Goal: Task Accomplishment & Management: Manage account settings

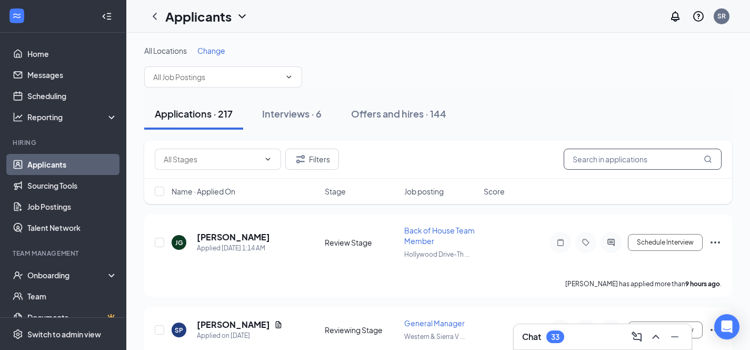
click at [595, 164] on input "text" at bounding box center [643, 158] width 158 height 21
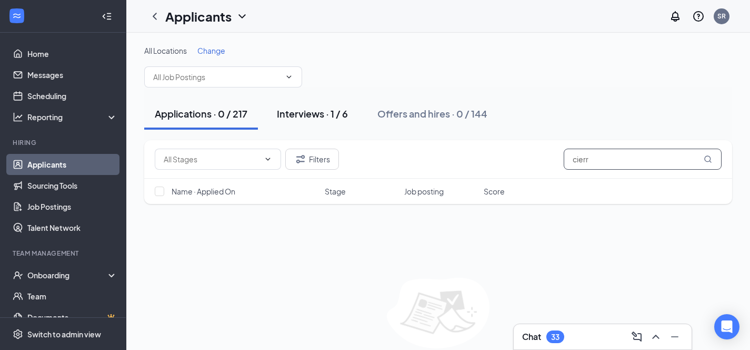
type input "cierr"
click at [320, 115] on div "Interviews · 1 / 6" at bounding box center [312, 113] width 71 height 13
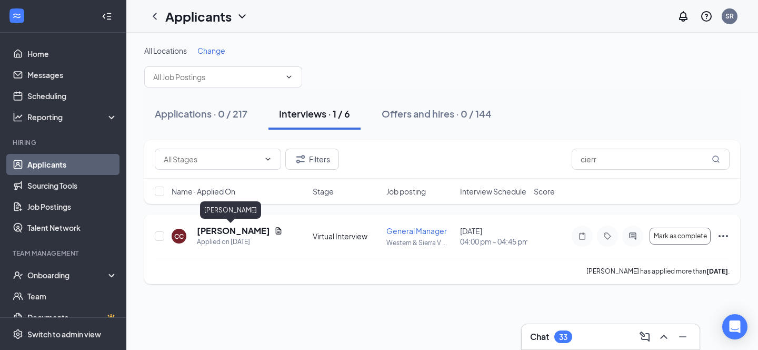
click at [211, 228] on h5 "[PERSON_NAME]" at bounding box center [233, 231] width 73 height 12
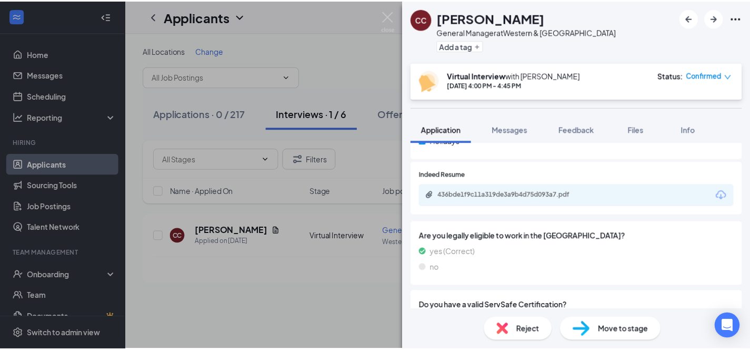
scroll to position [518, 0]
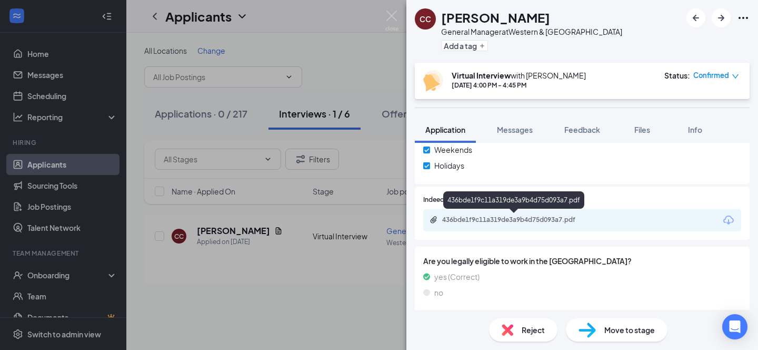
click at [534, 223] on div "436bde1f9c11a319de3a9b4d75d093a7.pdf" at bounding box center [515, 219] width 147 height 8
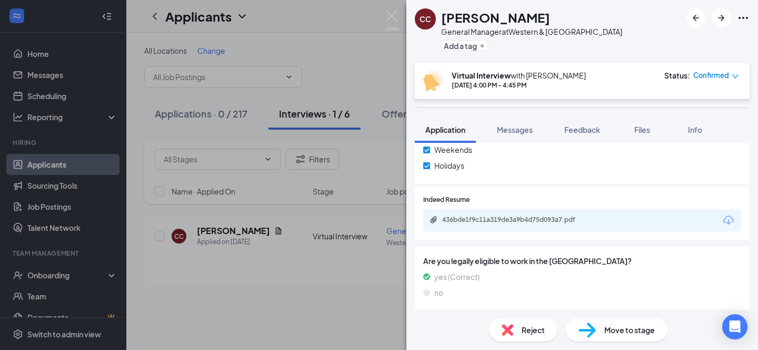
click at [337, 323] on div "CC [PERSON_NAME] General Manager at Western & [GEOGRAPHIC_DATA] Add a tag Virtu…" at bounding box center [379, 175] width 758 height 350
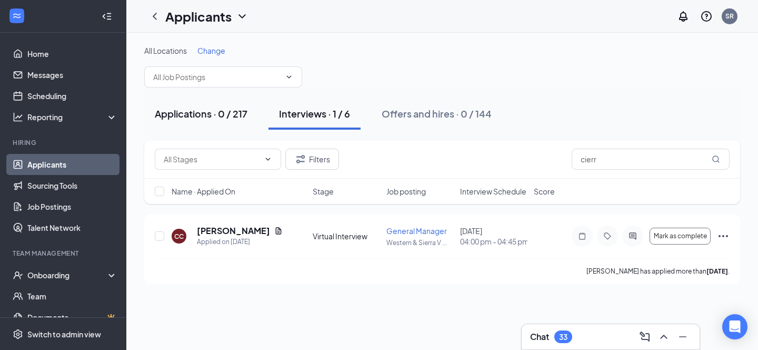
click at [202, 112] on div "Applications · 0 / 217" at bounding box center [201, 113] width 93 height 13
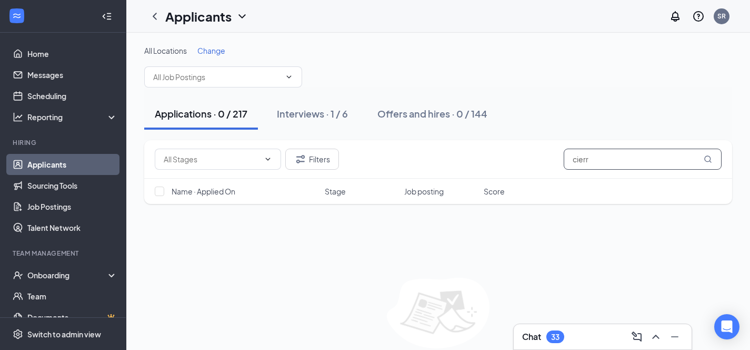
click at [604, 160] on input "cierr" at bounding box center [643, 158] width 158 height 21
type input "c"
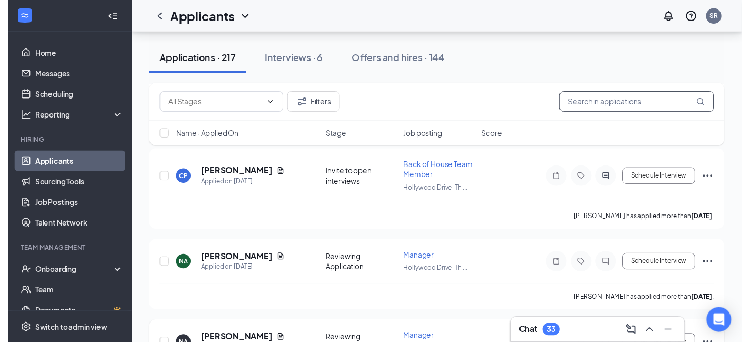
scroll to position [8151, 0]
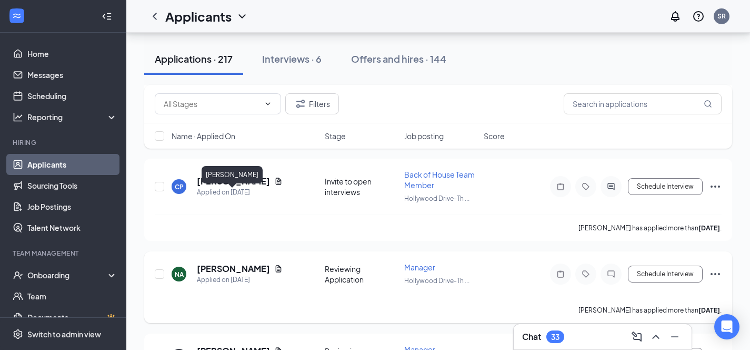
click at [233, 263] on h5 "[PERSON_NAME]" at bounding box center [233, 269] width 73 height 12
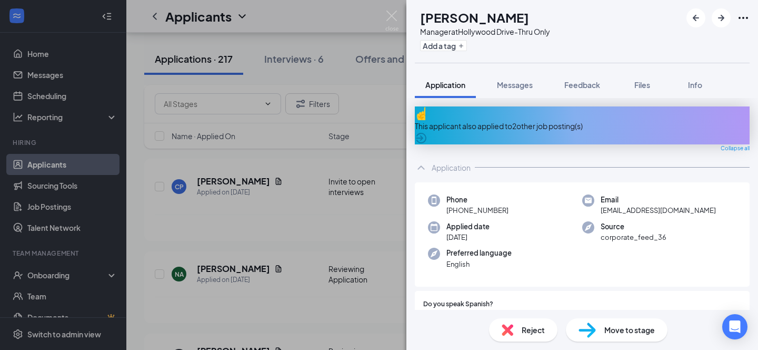
click at [498, 120] on div "This applicant also applied to 2 other job posting(s)" at bounding box center [582, 126] width 335 height 12
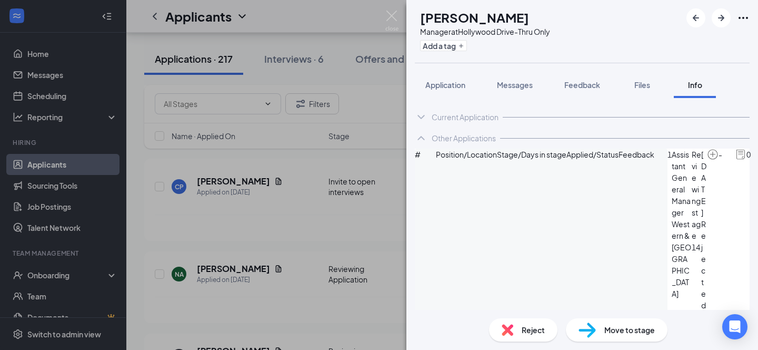
click at [363, 18] on div "NA [PERSON_NAME] Manager at [GEOGRAPHIC_DATA]-Thru Only Add a tag Application M…" at bounding box center [379, 175] width 758 height 350
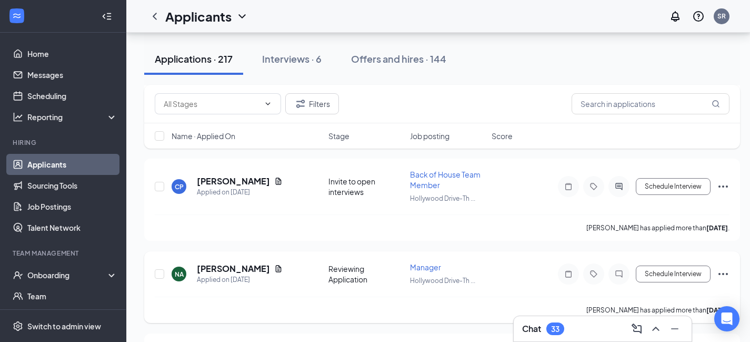
click at [724, 267] on icon "Ellipses" at bounding box center [723, 273] width 13 height 13
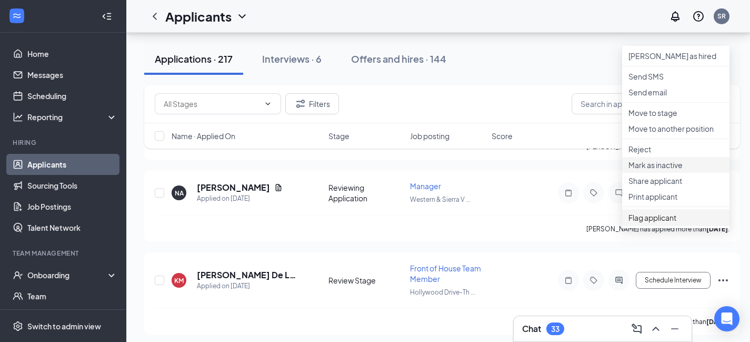
scroll to position [8314, 0]
click at [644, 155] on p "Reject" at bounding box center [676, 149] width 95 height 11
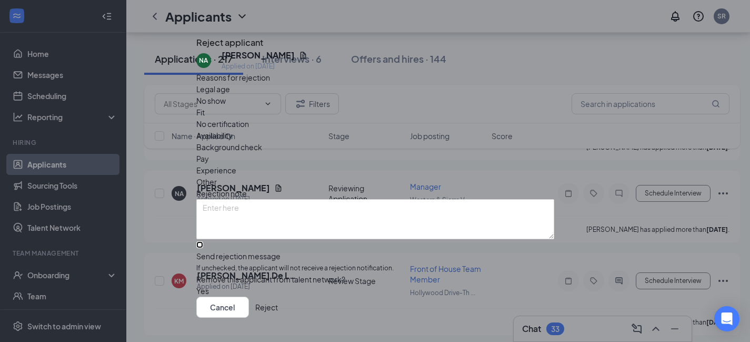
click at [203, 241] on input "Send rejection message If unchecked, the applicant will not receive a rejection…" at bounding box center [199, 244] width 7 height 7
checkbox input "true"
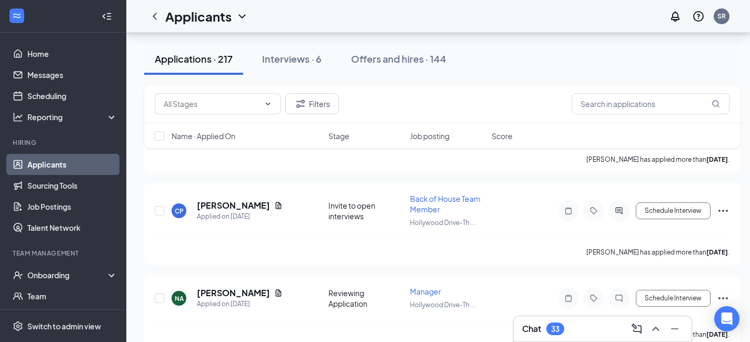
scroll to position [8126, 0]
click at [724, 292] on icon "Ellipses" at bounding box center [723, 298] width 13 height 13
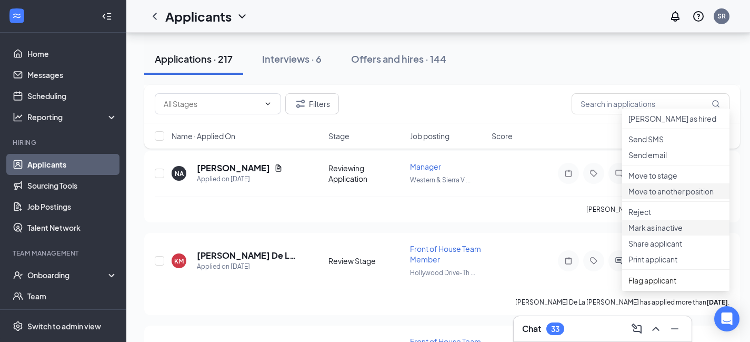
scroll to position [8255, 0]
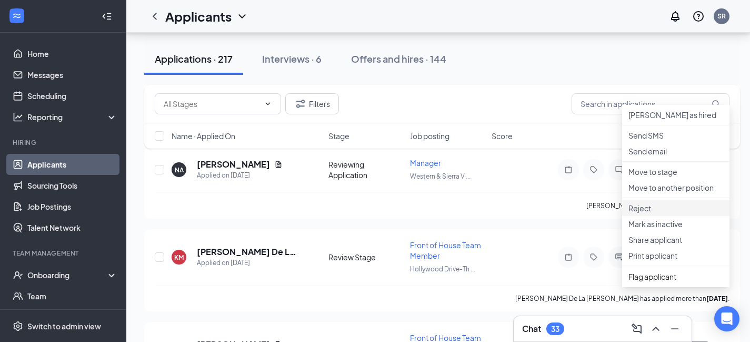
click at [639, 213] on p "Reject" at bounding box center [676, 208] width 95 height 11
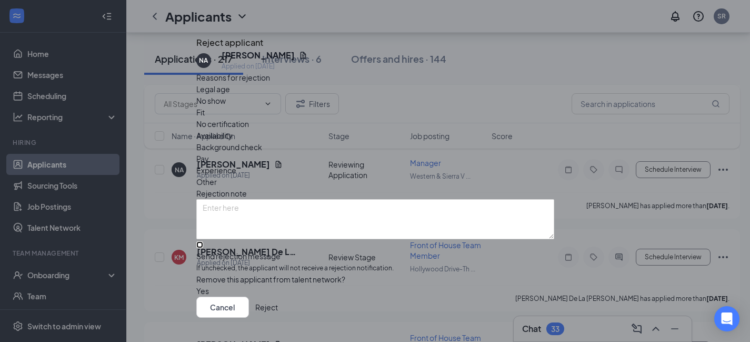
click at [203, 241] on input "Send rejection message If unchecked, the applicant will not receive a rejection…" at bounding box center [199, 244] width 7 height 7
checkbox input "true"
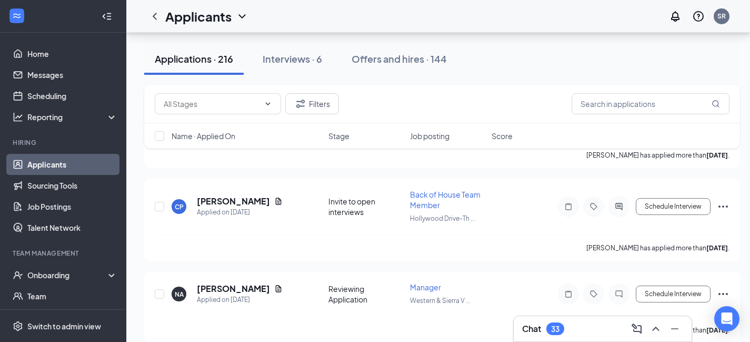
scroll to position [8130, 0]
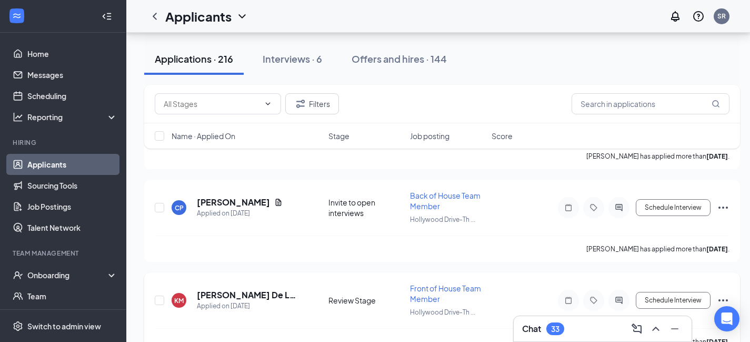
click at [725, 294] on icon "Ellipses" at bounding box center [723, 300] width 13 height 13
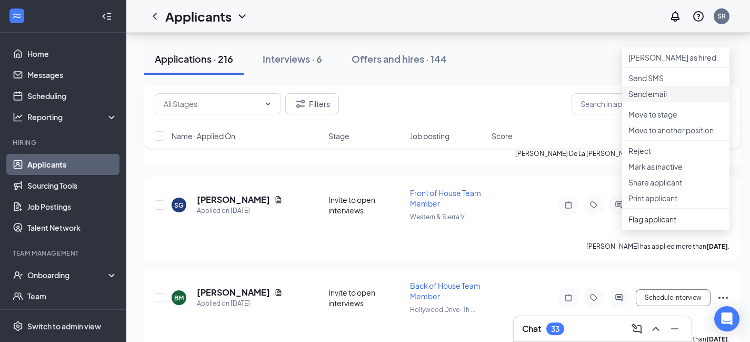
scroll to position [8318, 2]
click at [638, 159] on li "Reject" at bounding box center [675, 151] width 107 height 16
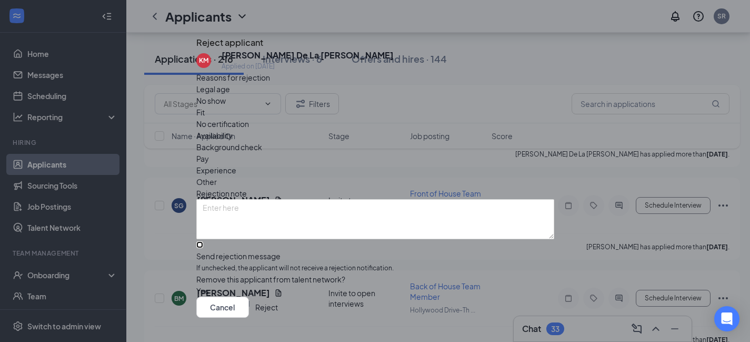
click at [203, 241] on input "Send rejection message If unchecked, the applicant will not receive a rejection…" at bounding box center [199, 244] width 7 height 7
checkbox input "true"
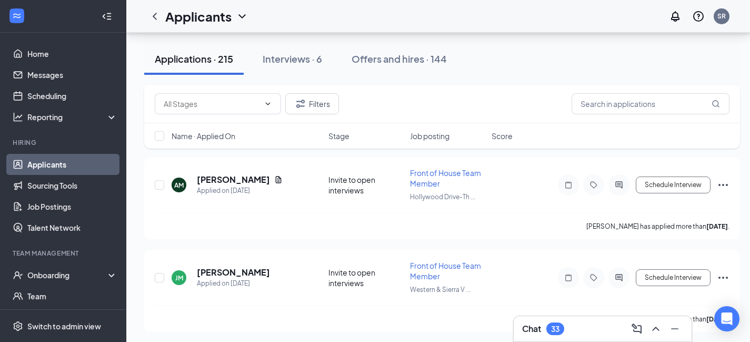
scroll to position [7700, 5]
click at [215, 266] on h5 "[PERSON_NAME]" at bounding box center [233, 272] width 73 height 12
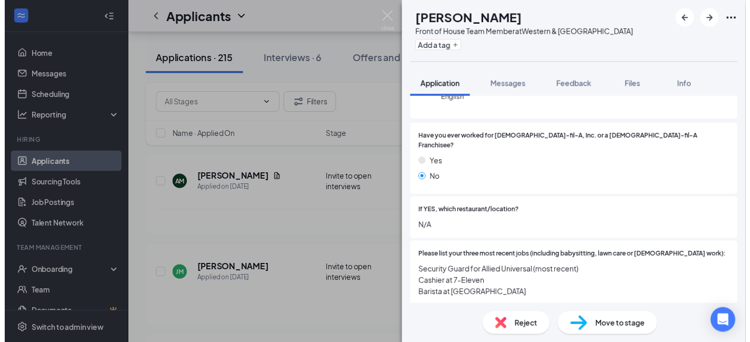
scroll to position [235, 0]
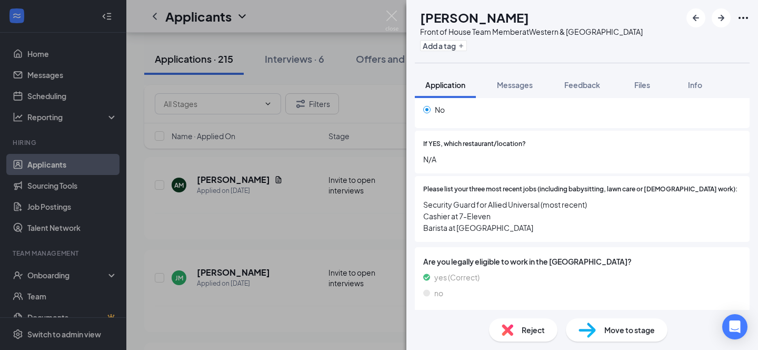
click at [313, 18] on div "[PERSON_NAME] Front of House Team Member at Western & [GEOGRAPHIC_DATA] Add a t…" at bounding box center [379, 175] width 758 height 350
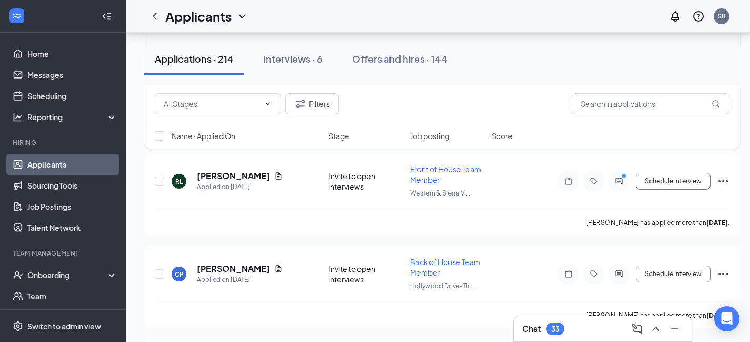
scroll to position [8071, 0]
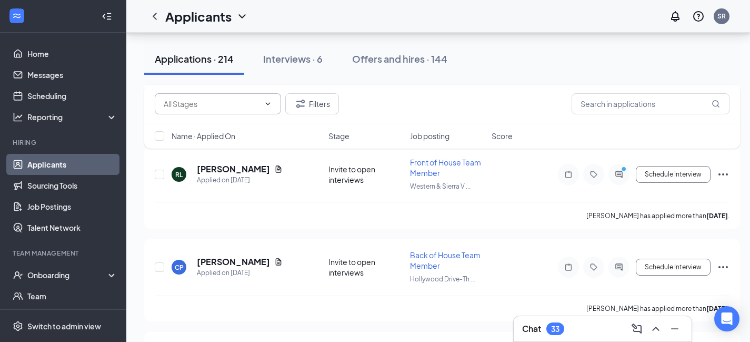
click at [265, 102] on icon "ChevronDown" at bounding box center [268, 104] width 8 height 8
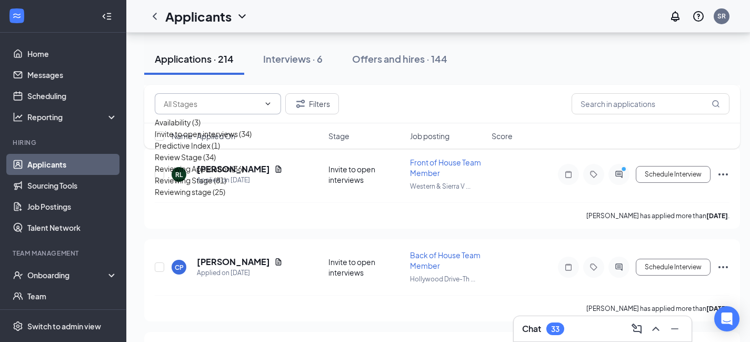
click at [628, 40] on div "Applications · 214 Interviews · 6 Offers and hires · 144" at bounding box center [442, 59] width 596 height 53
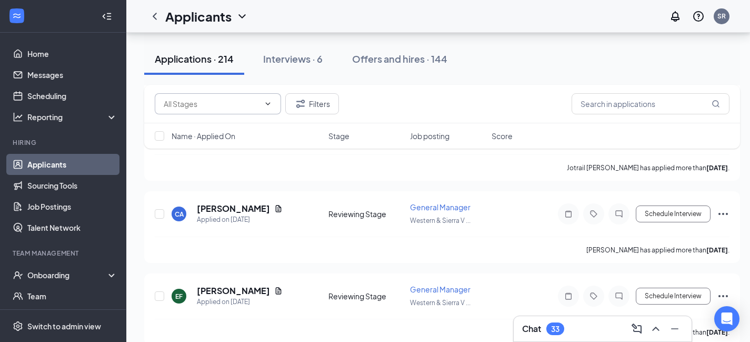
scroll to position [9167, 1]
click at [241, 285] on h5 "[PERSON_NAME]" at bounding box center [233, 291] width 73 height 12
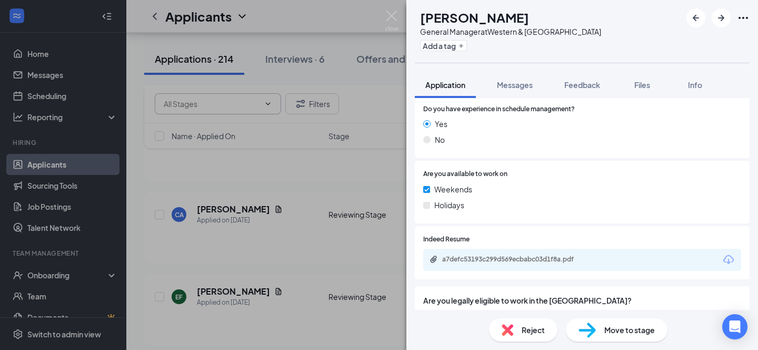
scroll to position [546, 0]
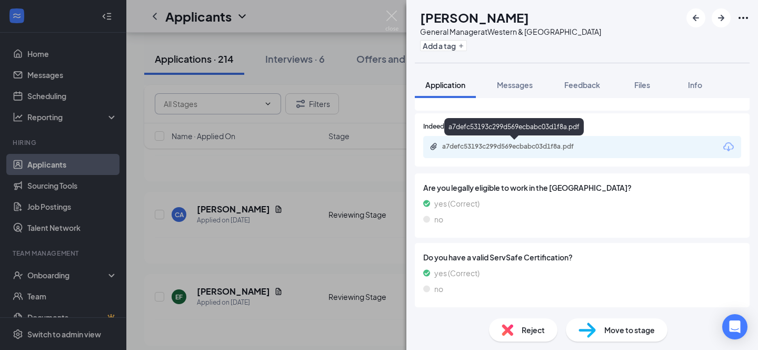
click at [529, 144] on div "a7defc53193c299d569ecbabc03d1f8a.pdf" at bounding box center [515, 146] width 147 height 8
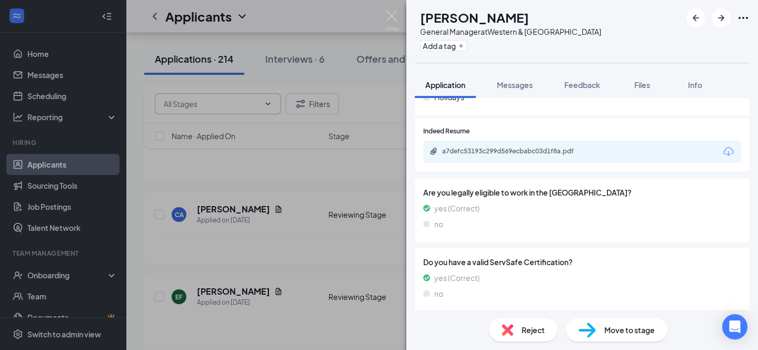
click at [535, 334] on span "Reject" at bounding box center [533, 330] width 23 height 12
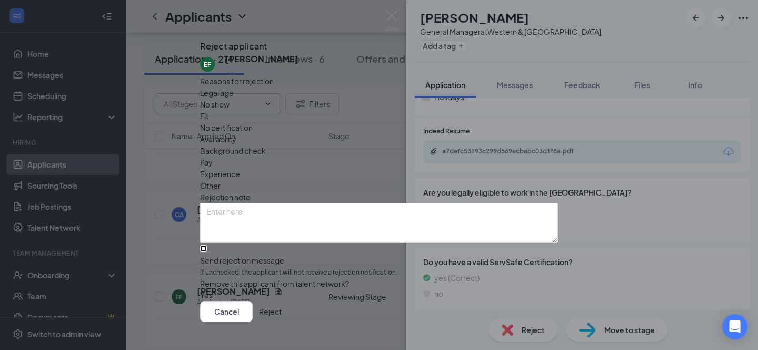
click at [207, 245] on input "Send rejection message If unchecked, the applicant will not receive a rejection…" at bounding box center [203, 248] width 7 height 7
checkbox input "true"
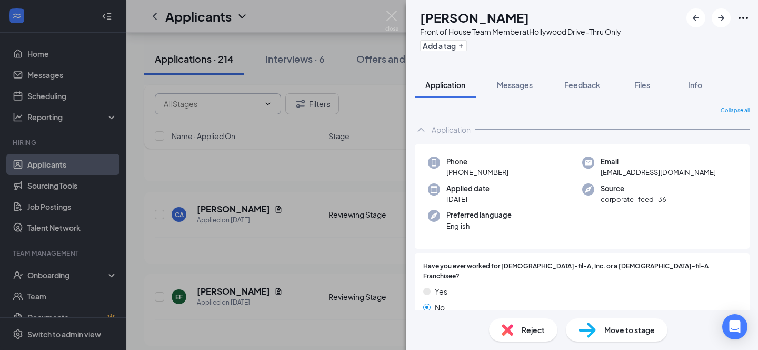
click at [335, 17] on div "MP [PERSON_NAME] Front of House Team Member at [GEOGRAPHIC_DATA]-Thru Only Add …" at bounding box center [379, 175] width 758 height 350
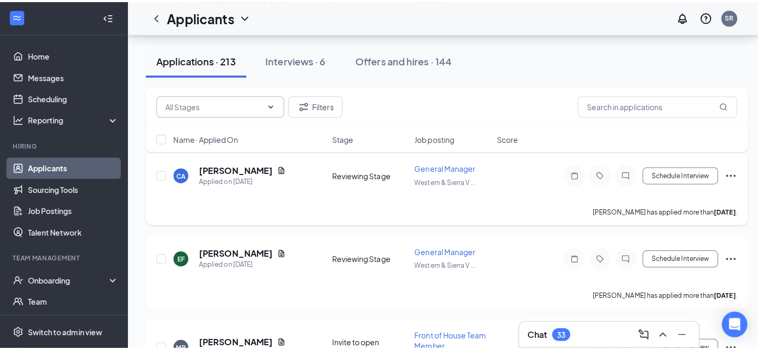
scroll to position [9155, 0]
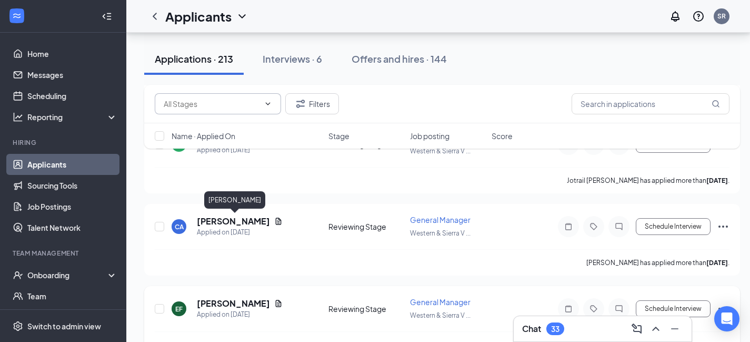
click at [239, 297] on h5 "[PERSON_NAME]" at bounding box center [233, 303] width 73 height 12
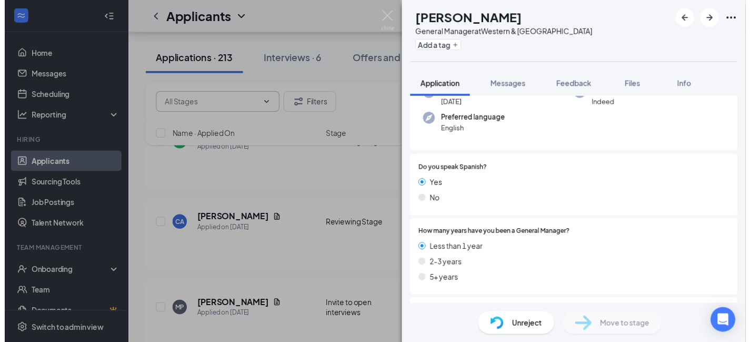
scroll to position [61, 0]
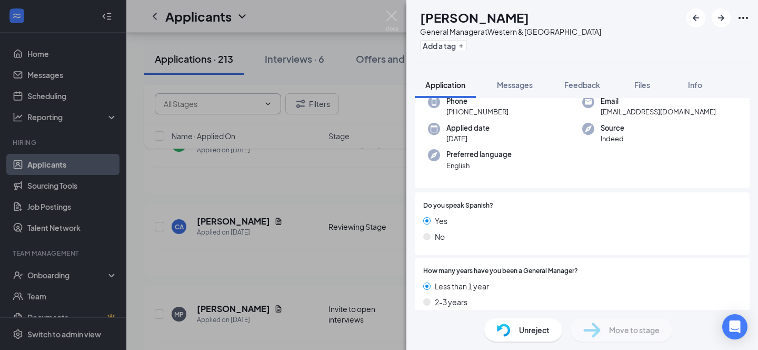
click at [356, 22] on div "EF [PERSON_NAME] General Manager at Western & Sierra Vista Add a tag Applicatio…" at bounding box center [379, 175] width 758 height 350
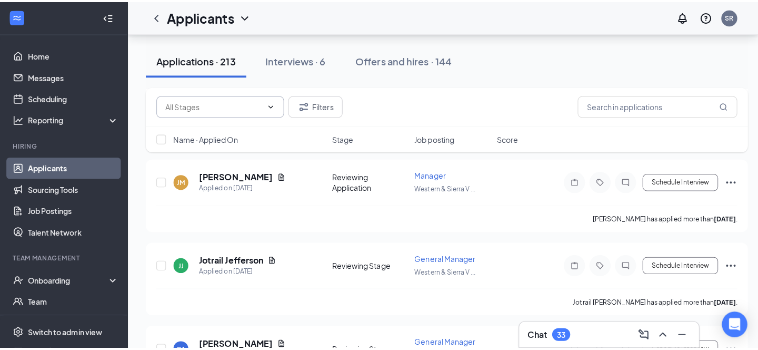
scroll to position [9036, 0]
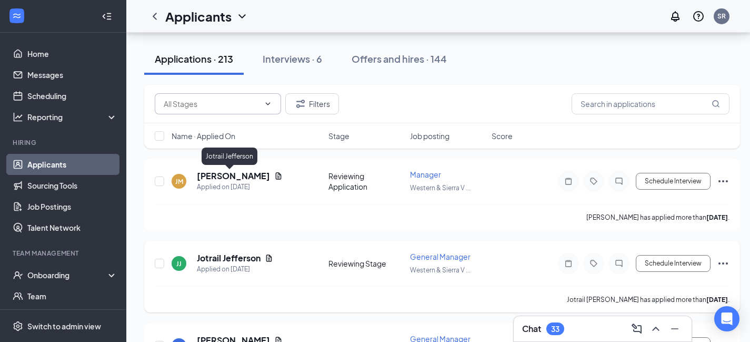
click at [236, 252] on h5 "Jotrail Jefferson" at bounding box center [229, 258] width 64 height 12
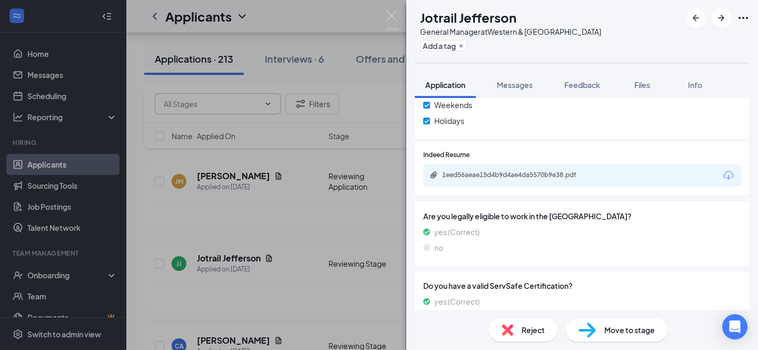
scroll to position [546, 0]
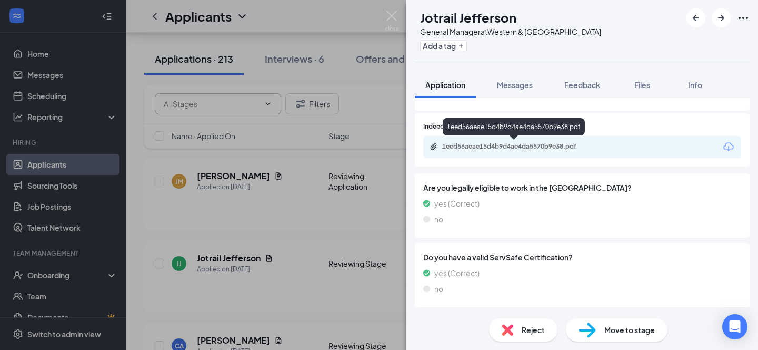
click at [504, 145] on div "1eed56aeae15d4b9d4ae4da5570b9e38.pdf" at bounding box center [515, 146] width 147 height 8
click at [531, 327] on span "Reject" at bounding box center [533, 330] width 23 height 12
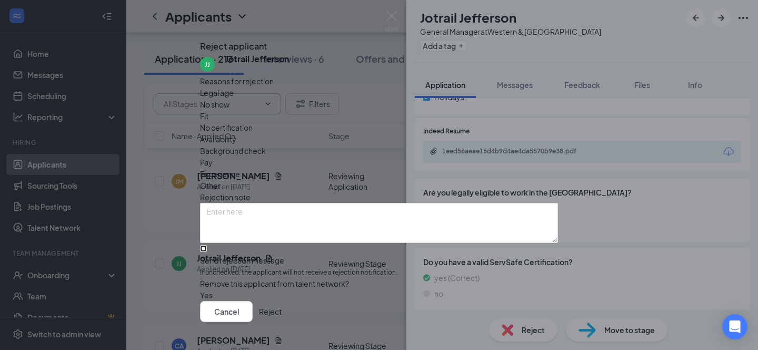
click at [207, 245] on input "Send rejection message If unchecked, the applicant will not receive a rejection…" at bounding box center [203, 248] width 7 height 7
checkbox input "true"
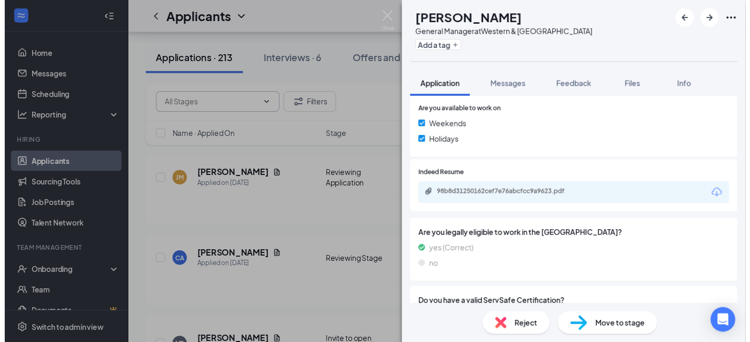
scroll to position [541, 0]
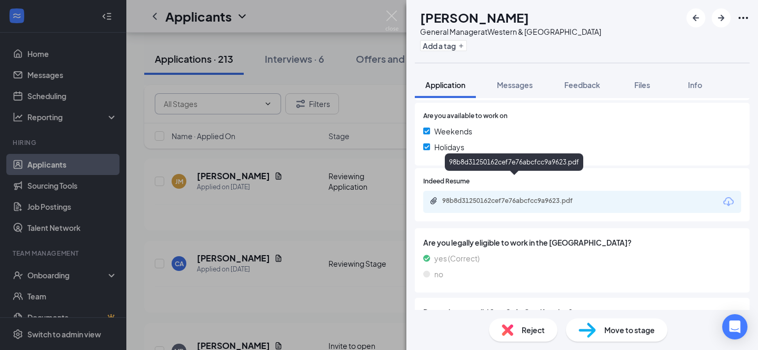
click at [513, 196] on div "98b8d31250162cef7e76abcfcc9a9623.pdf" at bounding box center [515, 200] width 147 height 8
click at [346, 18] on div "CA [PERSON_NAME] General Manager at [GEOGRAPHIC_DATA] Add a tag Application Mes…" at bounding box center [379, 175] width 758 height 350
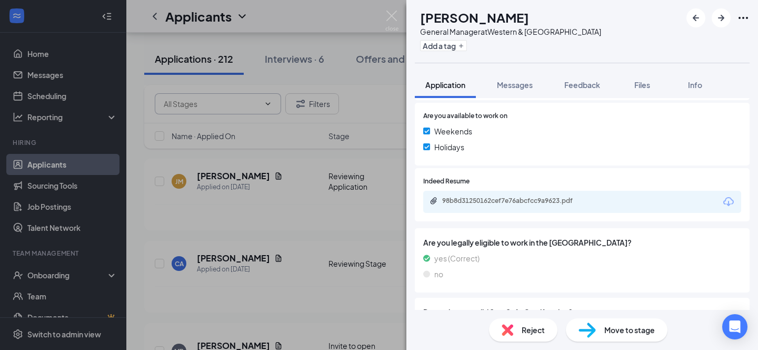
click at [352, 17] on div "Applicants SR" at bounding box center [442, 16] width 632 height 33
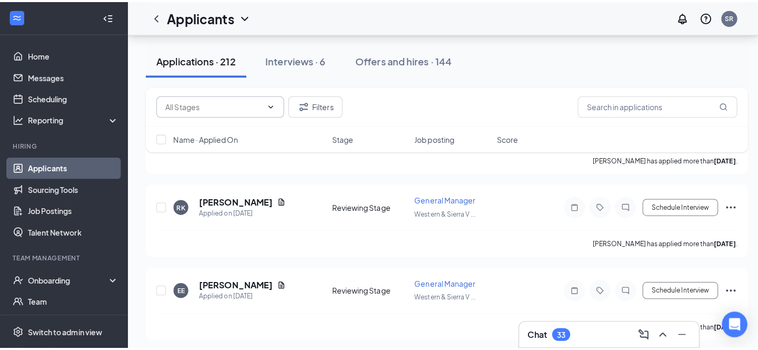
scroll to position [9563, 0]
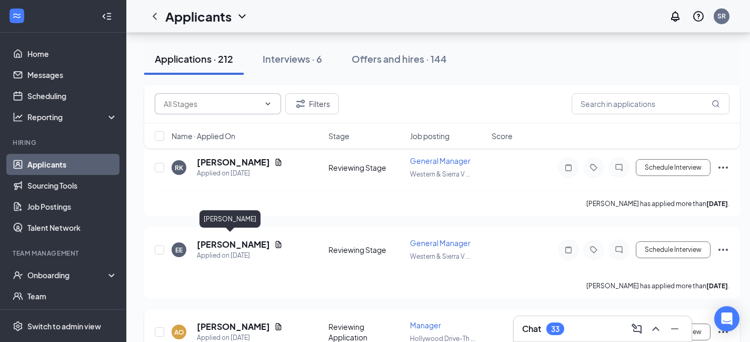
click at [222, 321] on h5 "[PERSON_NAME]" at bounding box center [233, 327] width 73 height 12
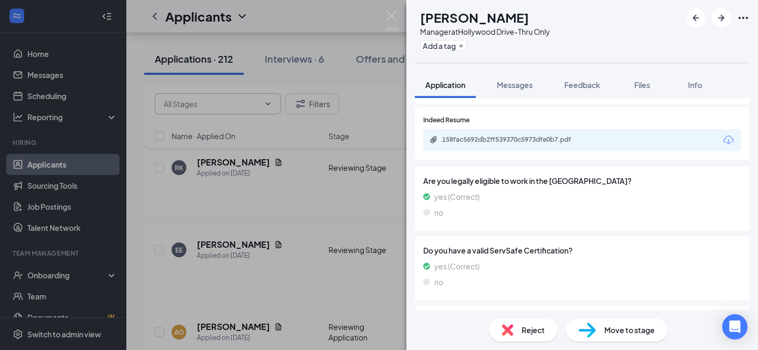
scroll to position [405, 0]
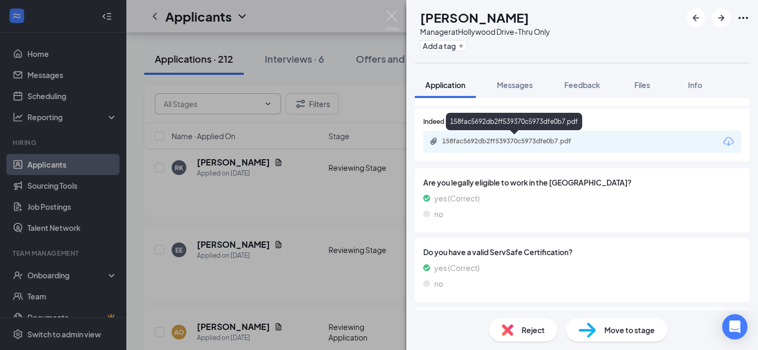
click at [560, 142] on div "158fac5692db2ff539370c5973dfe0b7.pdf" at bounding box center [515, 141] width 147 height 8
click at [528, 331] on span "Reject" at bounding box center [533, 330] width 23 height 12
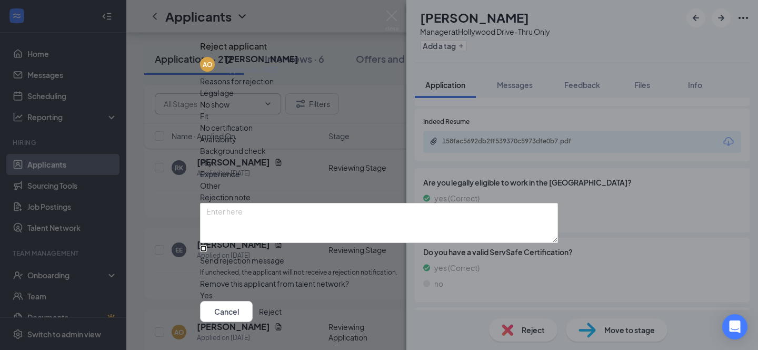
click at [207, 245] on input "Send rejection message If unchecked, the applicant will not receive a rejection…" at bounding box center [203, 248] width 7 height 7
checkbox input "true"
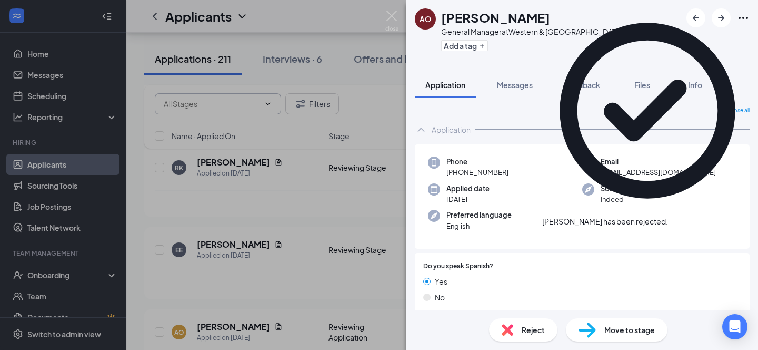
click at [347, 26] on div "AO [PERSON_NAME] General Manager at [GEOGRAPHIC_DATA] Add a tag Application Mes…" at bounding box center [379, 175] width 758 height 350
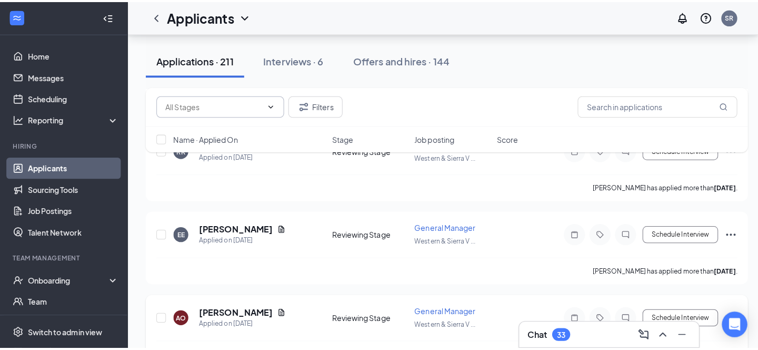
scroll to position [9587, 0]
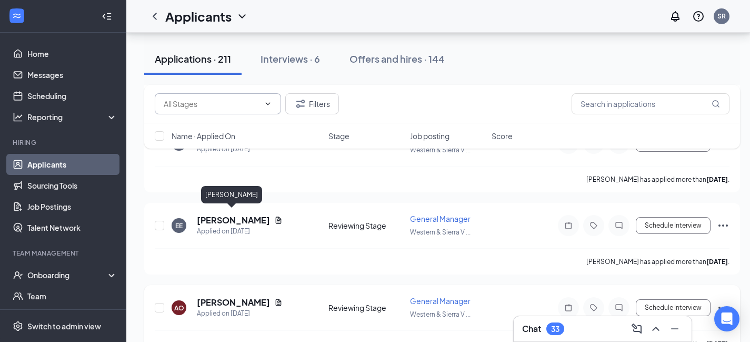
click at [212, 296] on h5 "[PERSON_NAME]" at bounding box center [233, 302] width 73 height 12
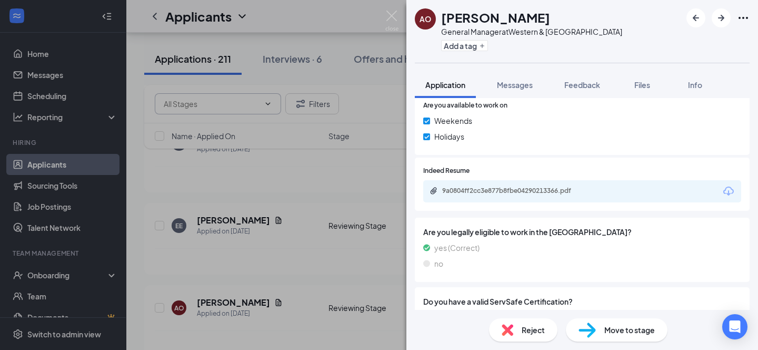
scroll to position [546, 0]
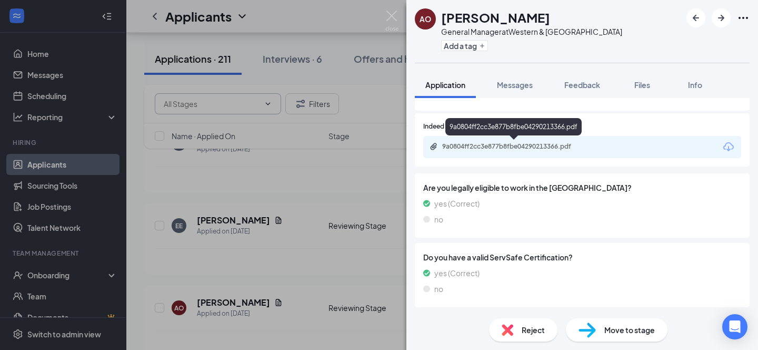
click at [524, 149] on div "9a0804ff2cc3e877b8fbe04290213366.pdf" at bounding box center [515, 146] width 147 height 8
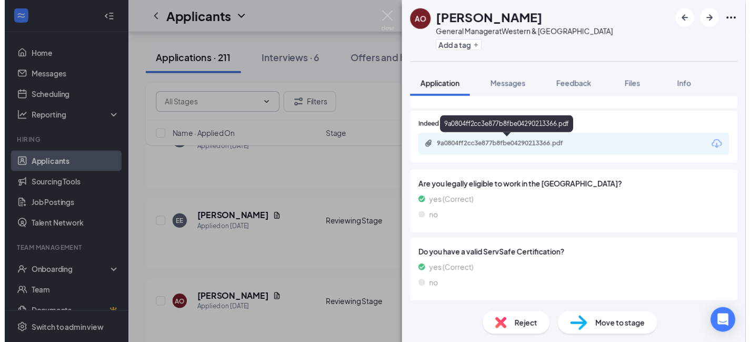
scroll to position [542, 0]
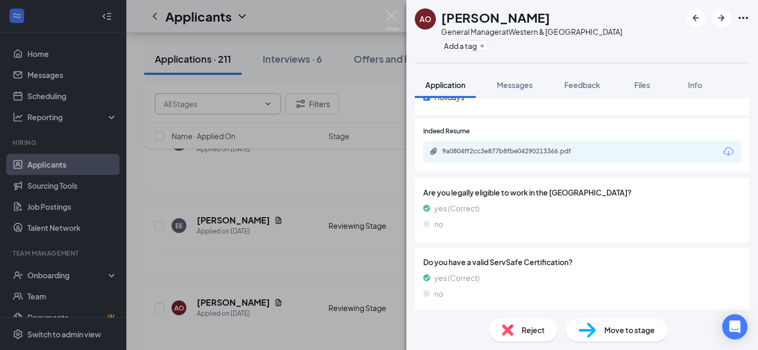
click at [337, 19] on div "AO [PERSON_NAME] General Manager at [GEOGRAPHIC_DATA] Add a tag Application Mes…" at bounding box center [379, 175] width 758 height 350
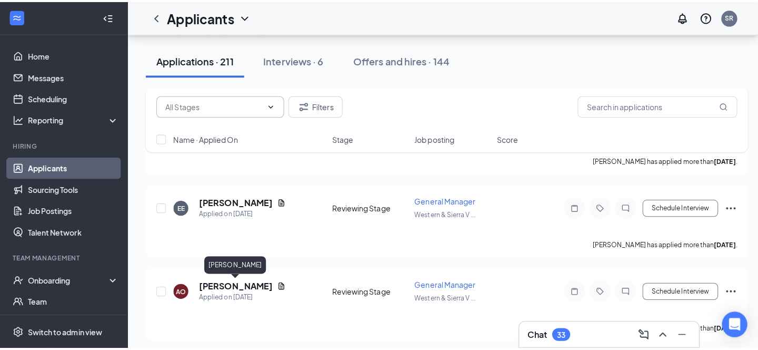
scroll to position [9610, 0]
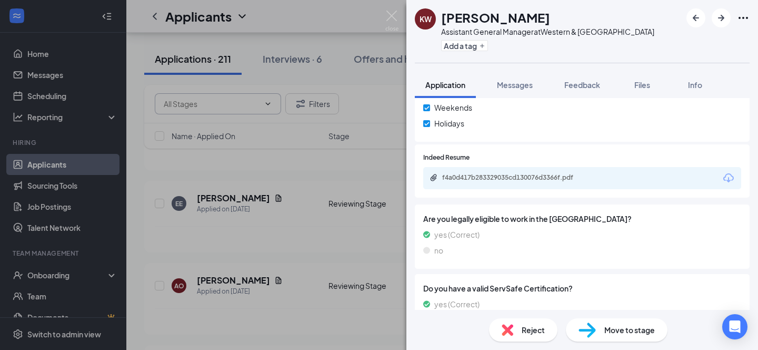
scroll to position [560, 0]
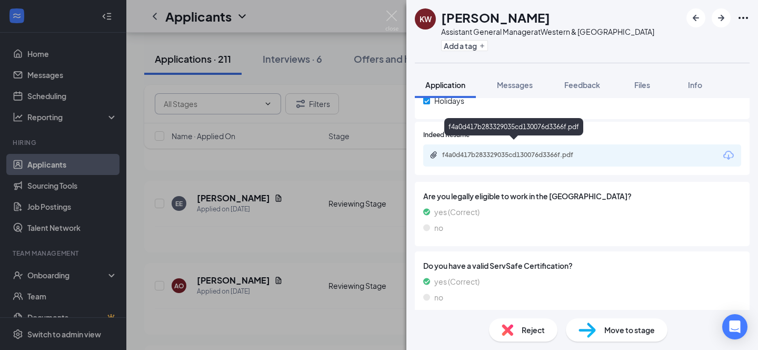
click at [545, 151] on div "f4a0d417b283329035cd130076d3366f.pdf" at bounding box center [515, 155] width 147 height 8
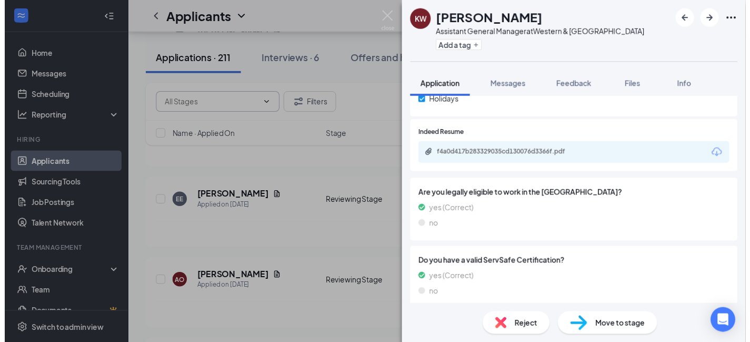
scroll to position [555, 0]
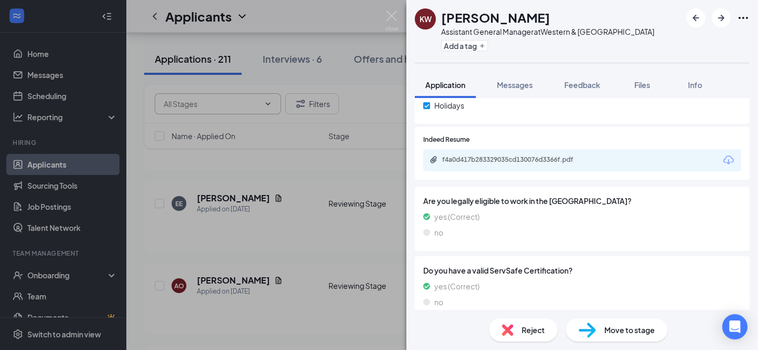
click at [350, 21] on div "KW [PERSON_NAME] Assistant General Manager at Western & [GEOGRAPHIC_DATA] Add a…" at bounding box center [379, 175] width 758 height 350
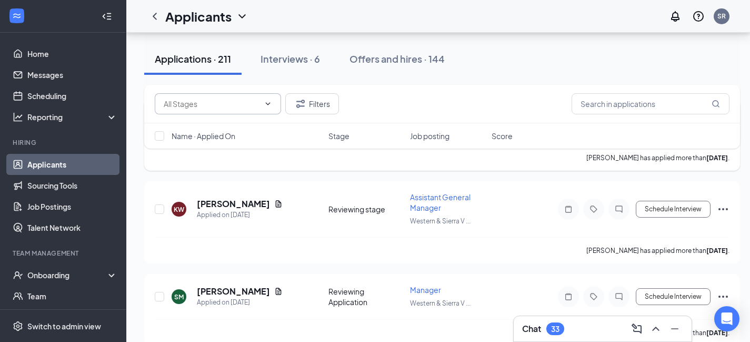
scroll to position [9806, 2]
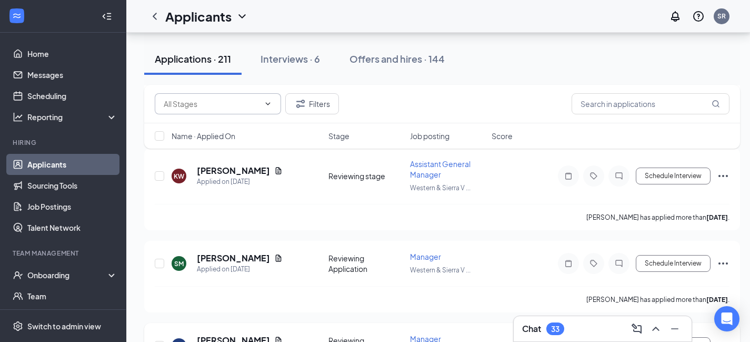
drag, startPoint x: 260, startPoint y: 238, endPoint x: 228, endPoint y: 252, distance: 34.4
click at [230, 334] on h5 "[PERSON_NAME]" at bounding box center [233, 340] width 73 height 12
